Goal: Task Accomplishment & Management: Manage account settings

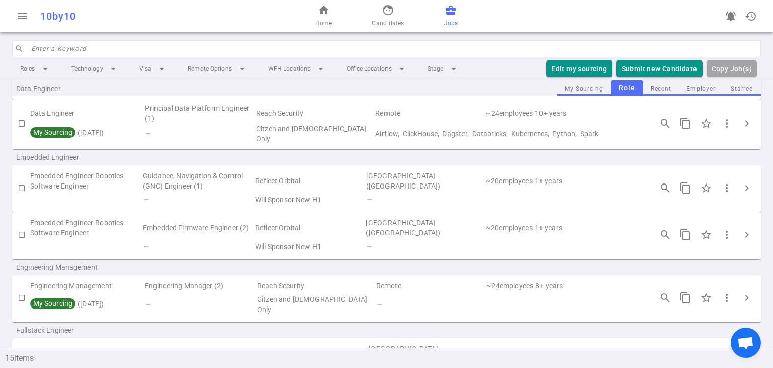
scroll to position [50, 0]
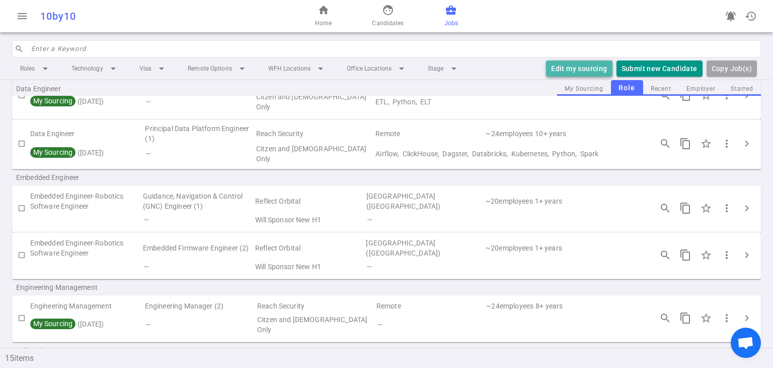
click at [569, 66] on button "Edit my sourcing" at bounding box center [579, 68] width 66 height 17
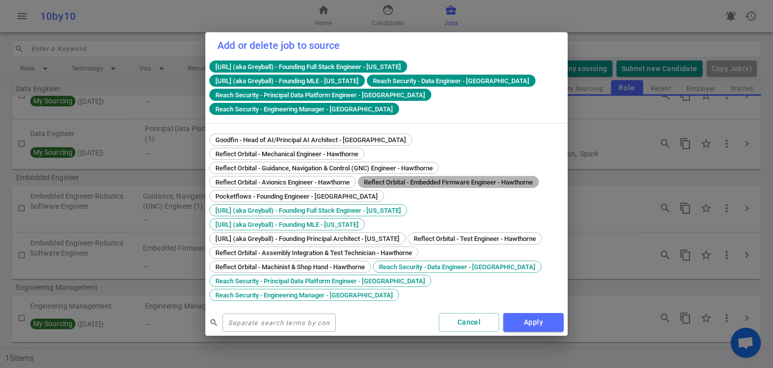
click at [431, 178] on div "Reflect Orbital - Embedded Firmware Engineer - Hawthorne" at bounding box center [448, 182] width 181 height 12
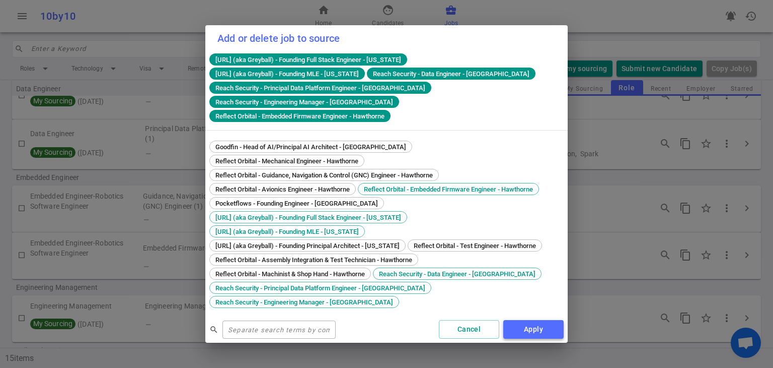
click at [542, 320] on button "Apply" at bounding box center [534, 329] width 60 height 19
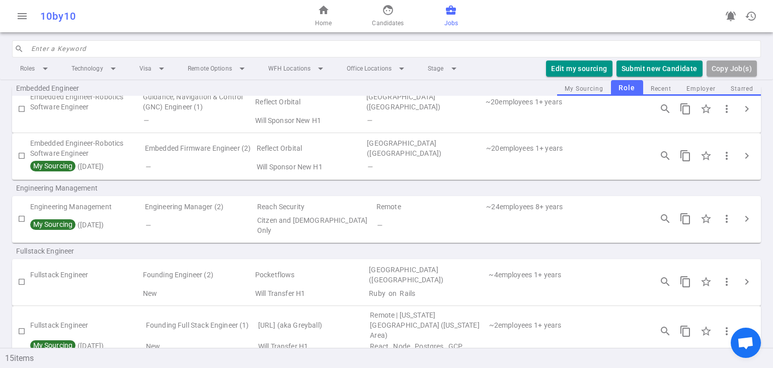
scroll to position [150, 0]
click at [741, 218] on span "chevron_right" at bounding box center [747, 218] width 12 height 12
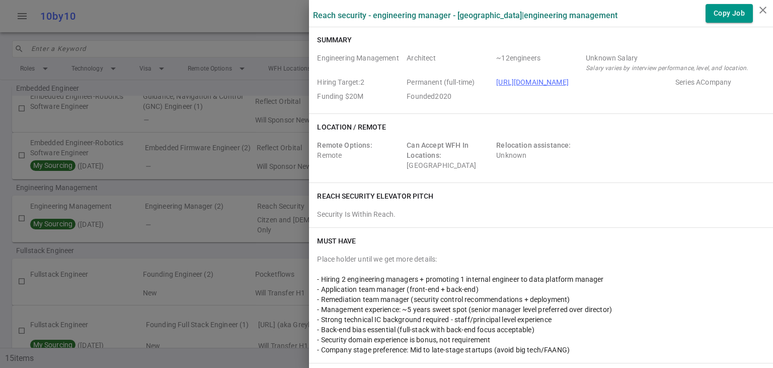
scroll to position [0, 0]
click at [759, 11] on icon "close" at bounding box center [763, 10] width 12 height 12
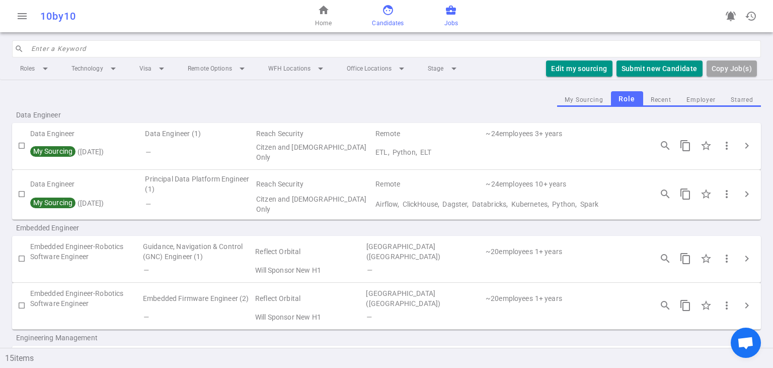
click at [380, 19] on span "Candidates" at bounding box center [388, 23] width 32 height 10
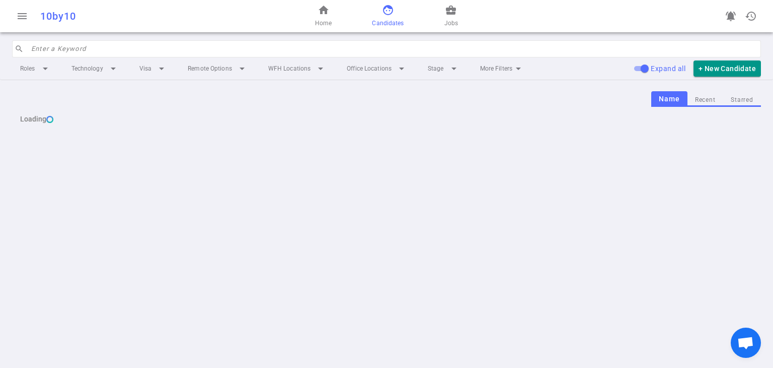
click at [168, 52] on input "search" at bounding box center [393, 49] width 724 height 16
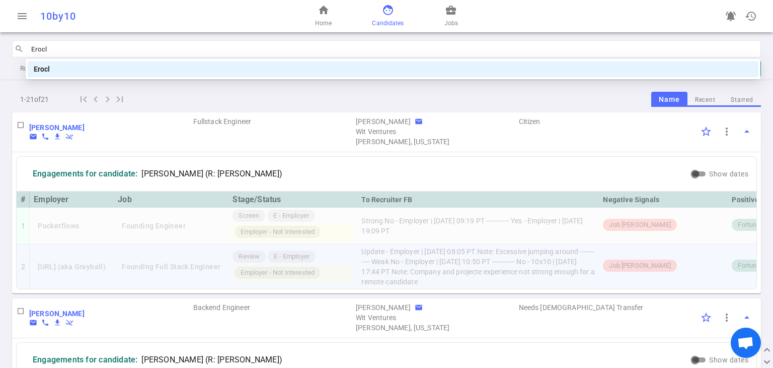
type input "Erocl"
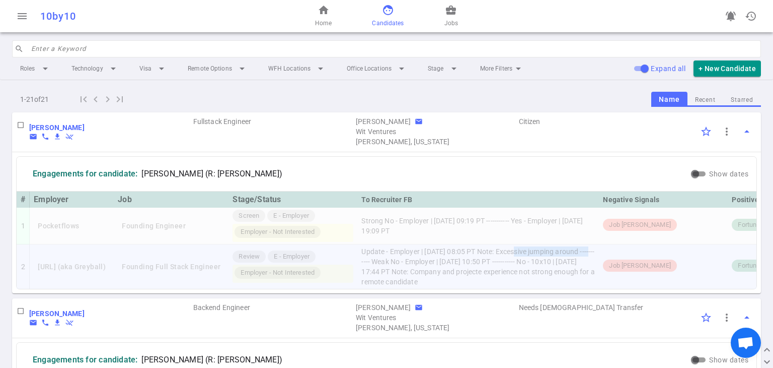
drag, startPoint x: 538, startPoint y: 247, endPoint x: 405, endPoint y: 263, distance: 133.4
click at [405, 263] on td "Update - Employer | 2025/08/14, 08:05 PT Note: Excessive jumping around -------…" at bounding box center [478, 266] width 242 height 44
copy td "Excessive jumping around"
